Goal: Obtain resource: Download file/media

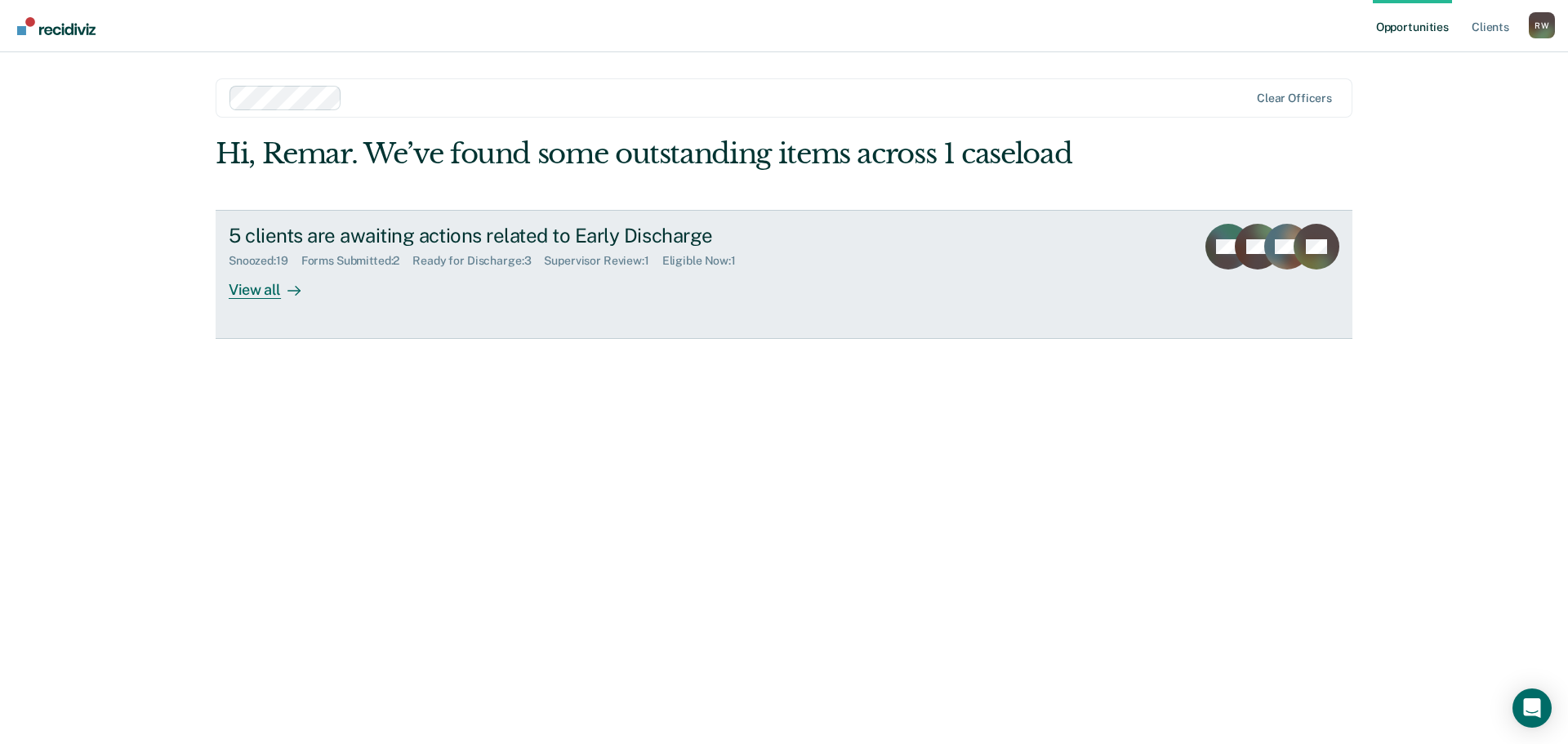
click at [270, 288] on div "View all" at bounding box center [275, 283] width 92 height 32
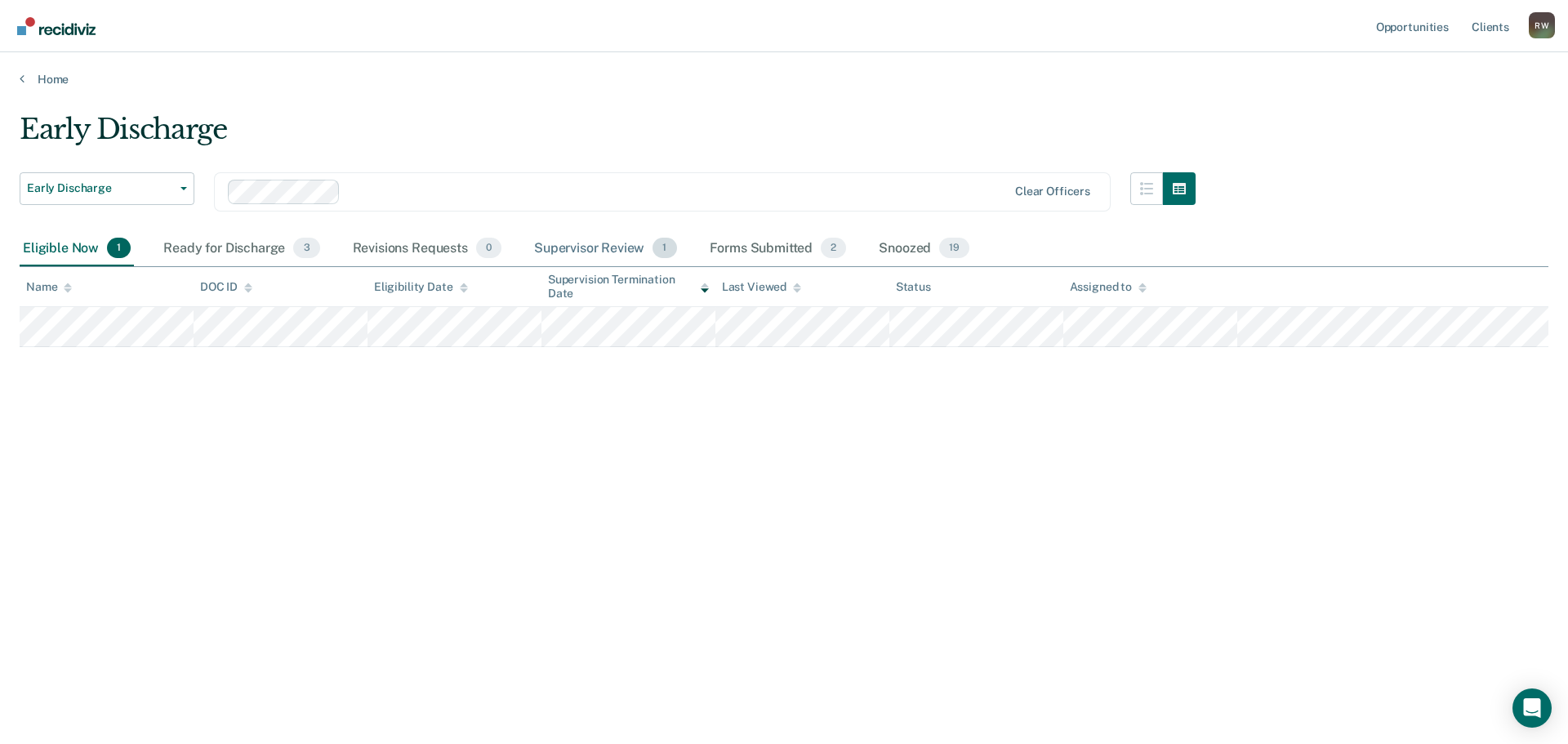
click at [613, 248] on div "Supervisor Review 1" at bounding box center [606, 249] width 150 height 36
click at [240, 246] on div "Ready for Discharge 3" at bounding box center [240, 249] width 162 height 36
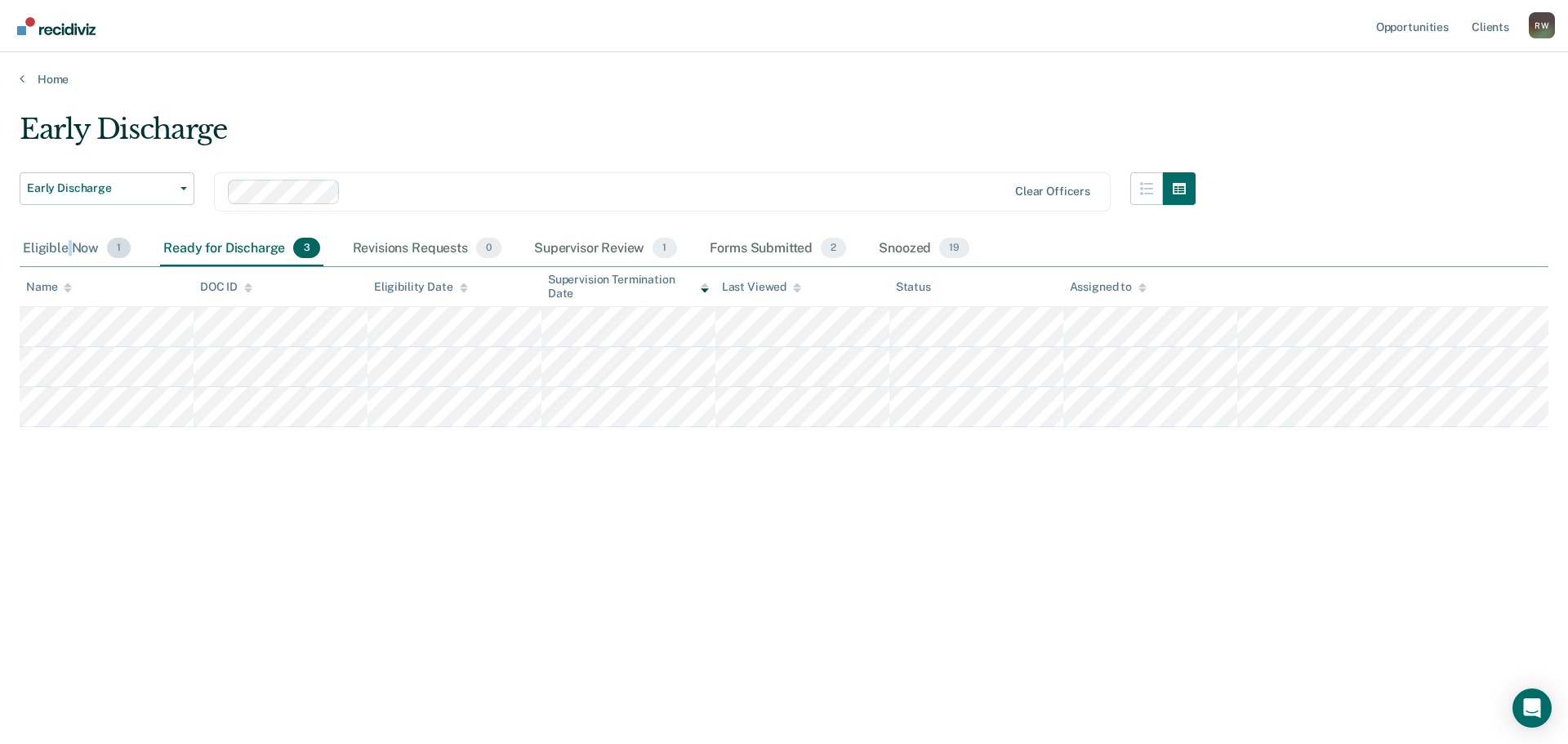
click at [71, 241] on div "Eligible Now 1" at bounding box center [77, 249] width 114 height 36
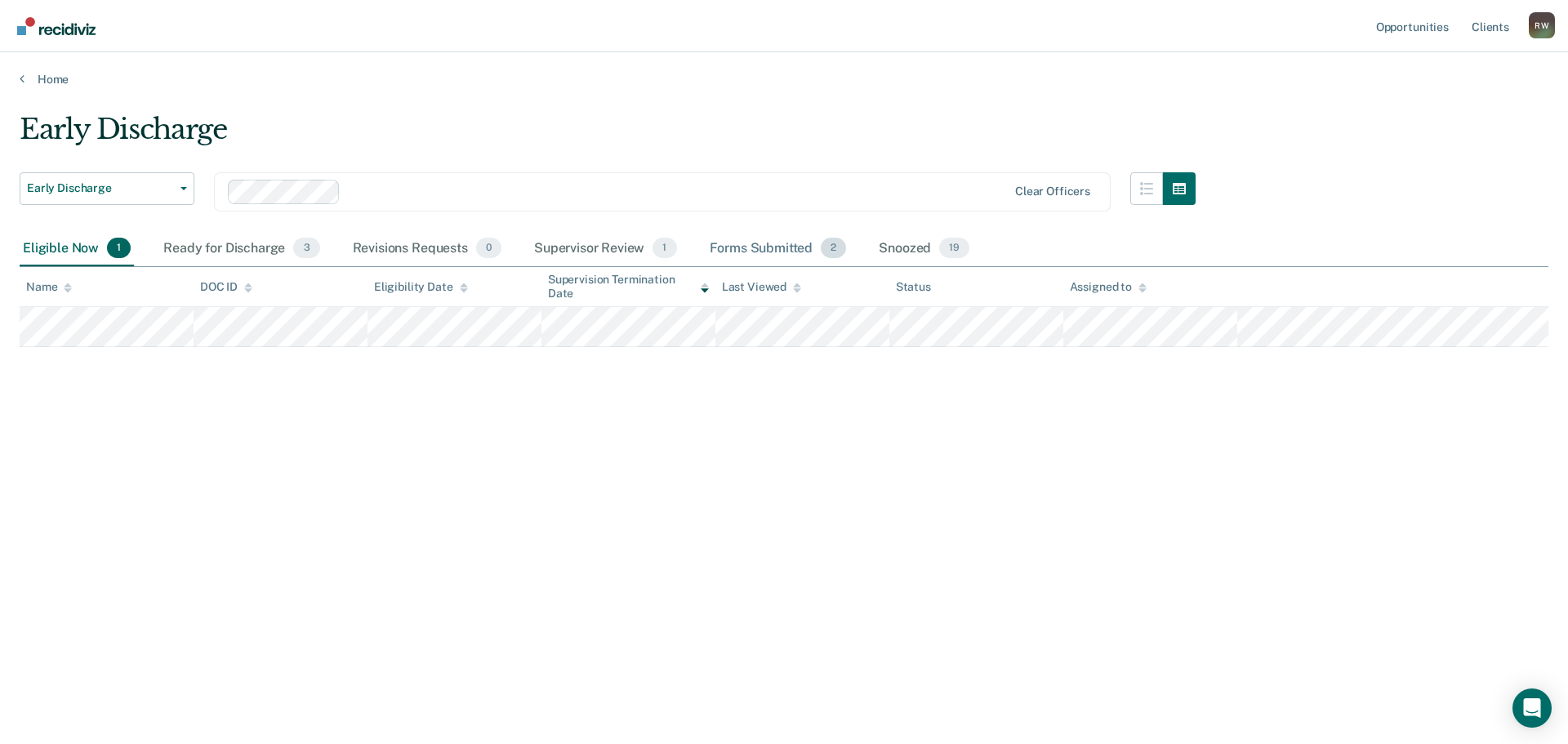
click at [778, 246] on div "Forms Submitted 2" at bounding box center [778, 249] width 144 height 36
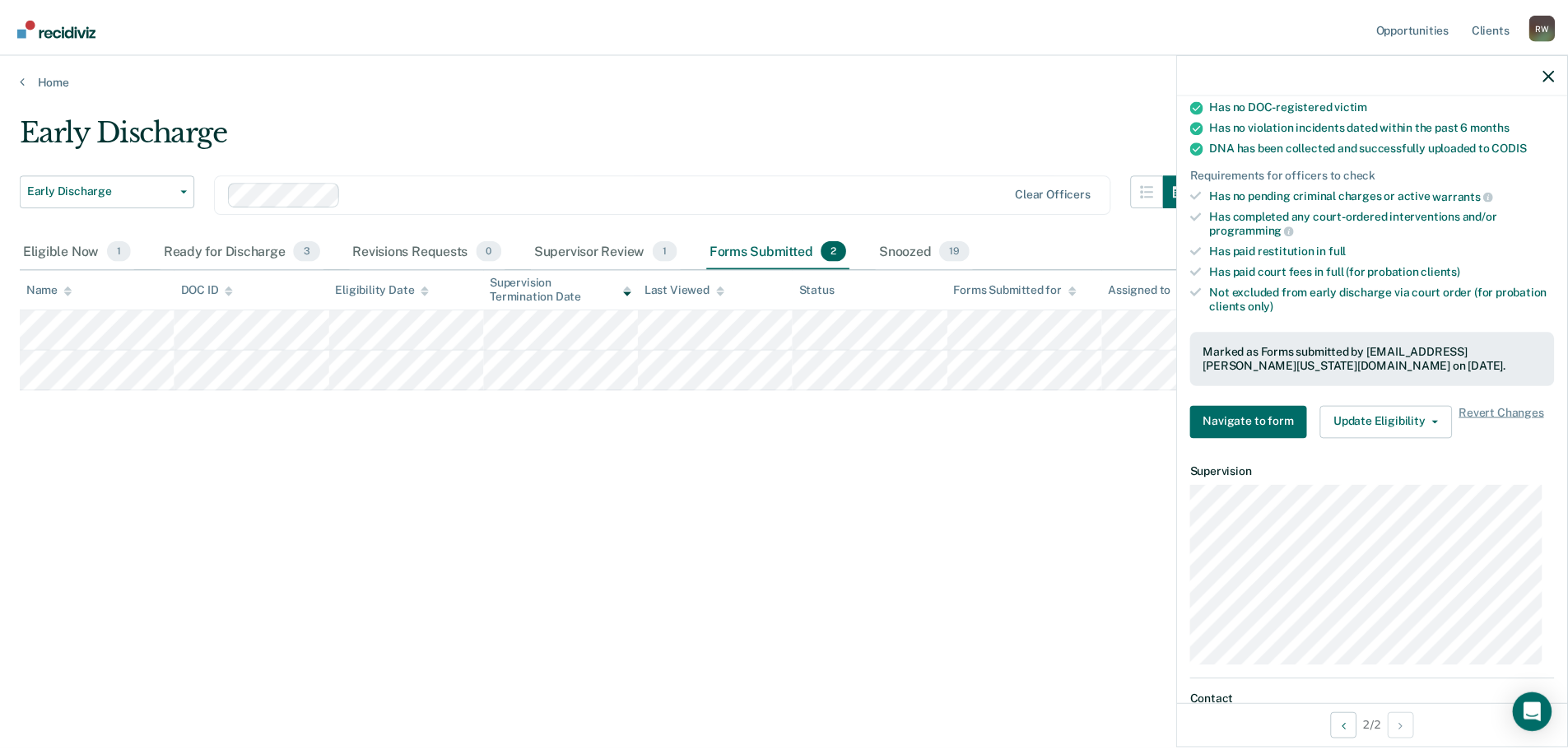
scroll to position [471, 0]
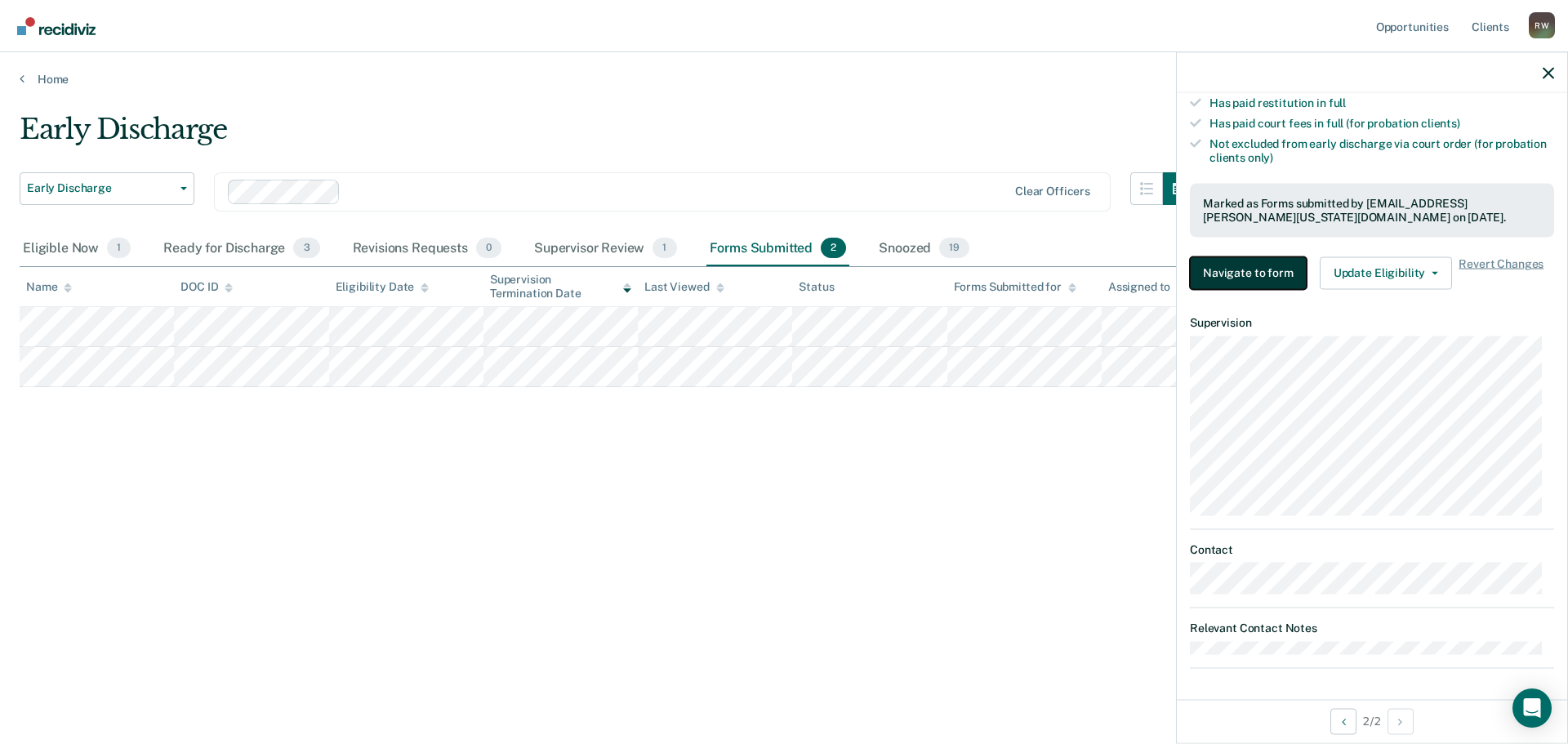
click at [1249, 270] on button "Navigate to form" at bounding box center [1248, 272] width 116 height 32
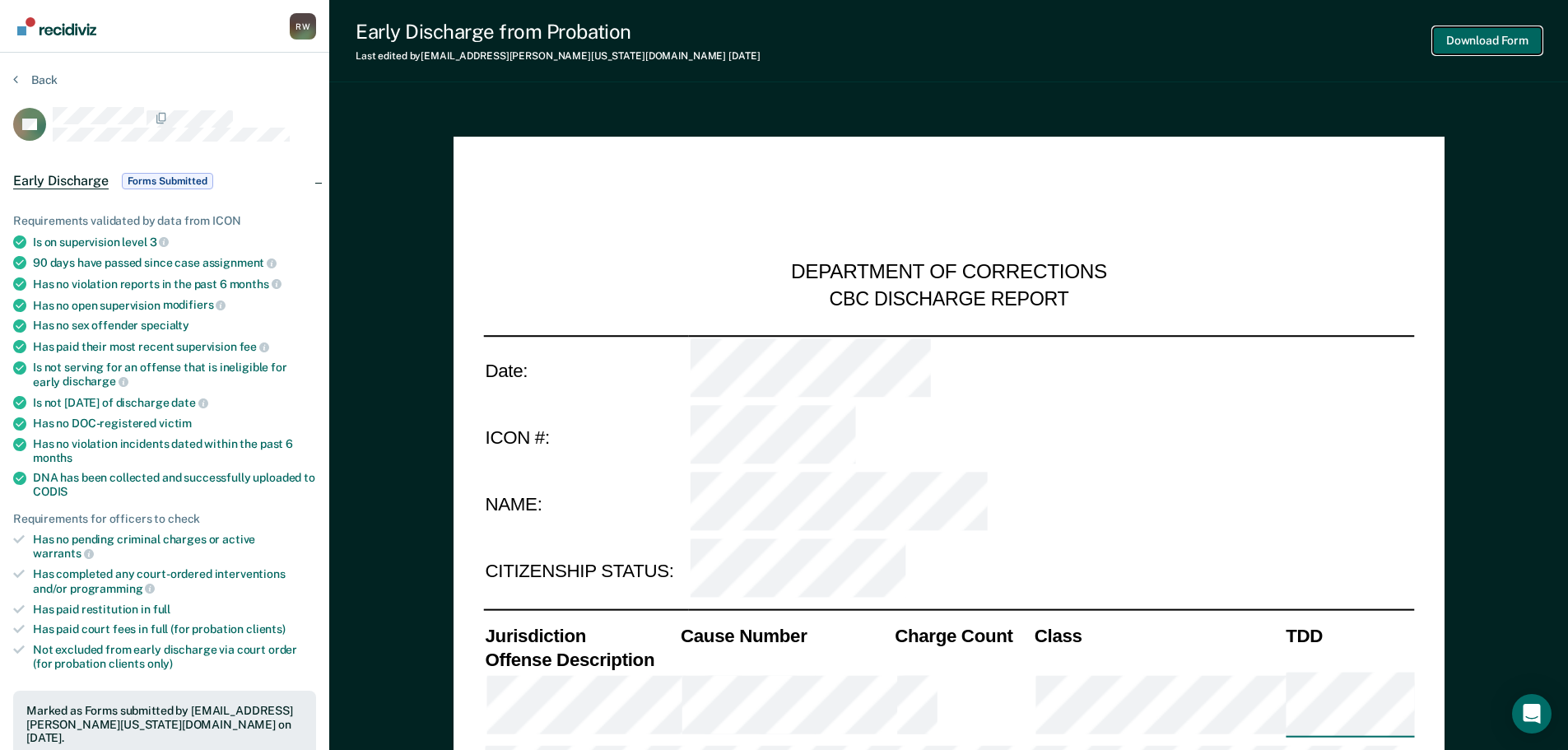
click at [1485, 43] on button "Download Form" at bounding box center [1488, 40] width 109 height 27
type textarea "x"
